Goal: Navigation & Orientation: Find specific page/section

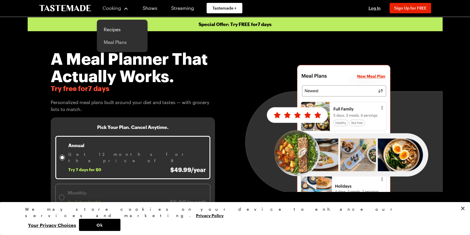
click at [120, 42] on link "Meal Plans" at bounding box center [122, 42] width 44 height 13
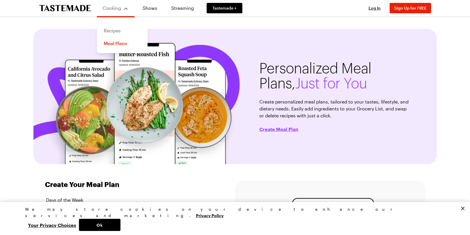
click at [110, 29] on link "Recipes" at bounding box center [122, 30] width 44 height 13
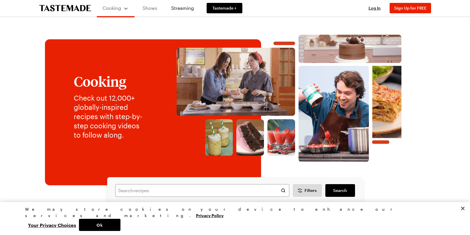
click at [152, 7] on link "Shows" at bounding box center [150, 8] width 26 height 16
